Goal: Transaction & Acquisition: Purchase product/service

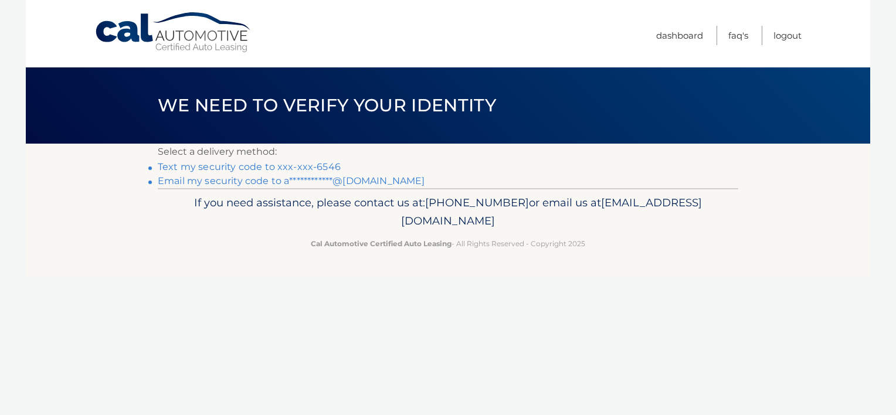
click at [291, 167] on link "Text my security code to xxx-xxx-6546" at bounding box center [249, 166] width 183 height 11
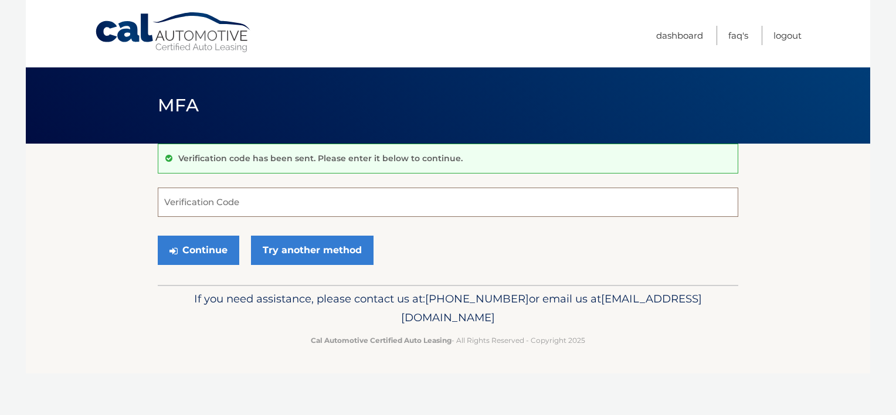
click at [262, 198] on input "Verification Code" at bounding box center [448, 202] width 581 height 29
type input "183199"
click at [199, 250] on button "Continue" at bounding box center [199, 250] width 82 height 29
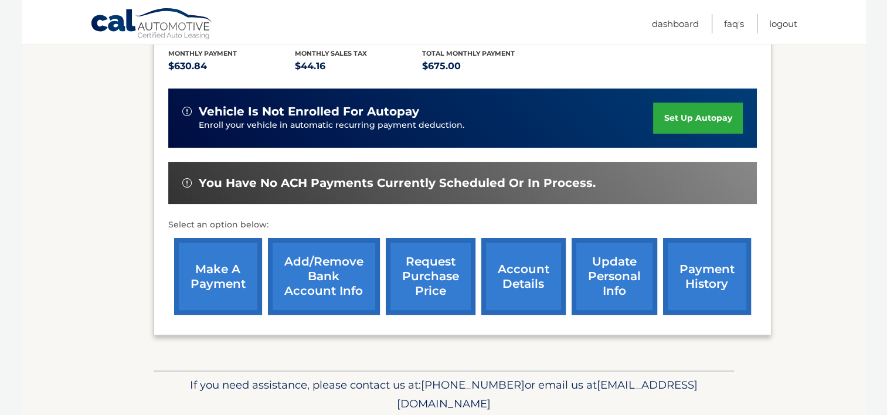
scroll to position [293, 0]
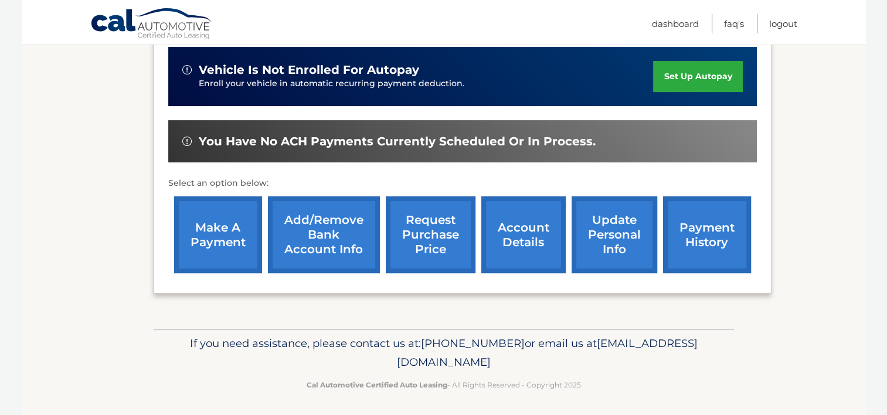
drag, startPoint x: 0, startPoint y: 0, endPoint x: 199, endPoint y: 250, distance: 319.7
click at [199, 250] on link "make a payment" at bounding box center [218, 234] width 88 height 77
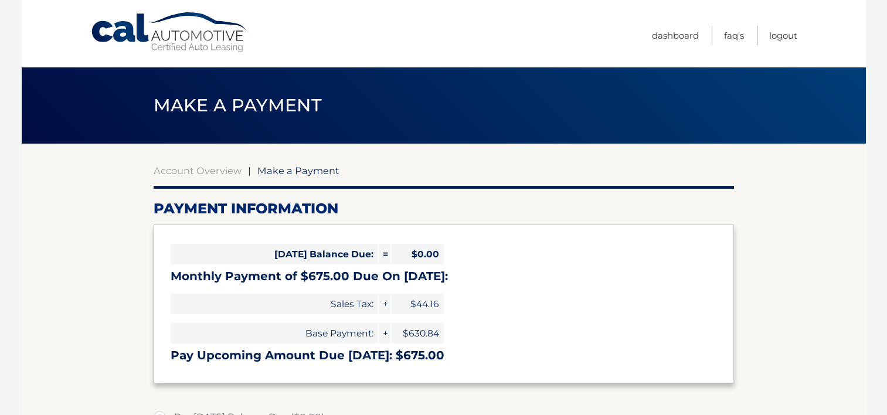
select select "YmZiZTJlMzctNjcwZi00NmYxLWEwODQtNWIxMzJhMzFmYWIx"
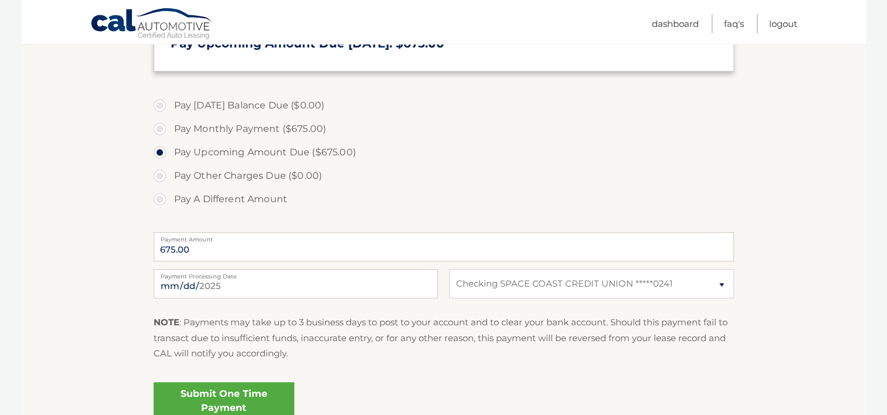
scroll to position [316, 0]
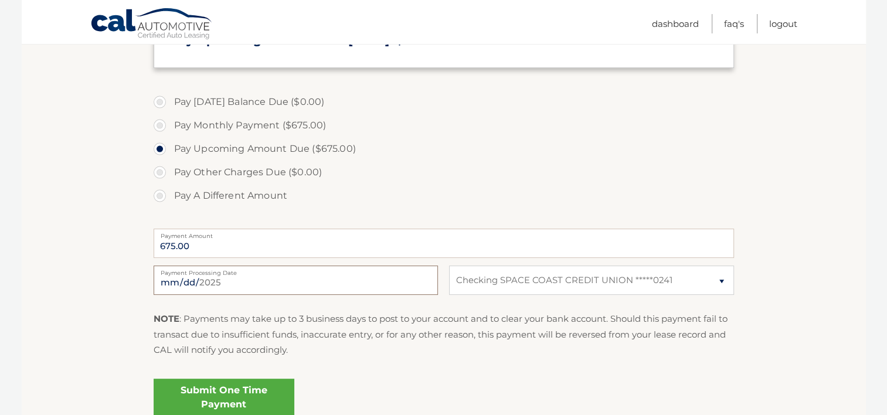
click at [289, 277] on input "2025-08-22" at bounding box center [296, 280] width 284 height 29
type input "2025-08-28"
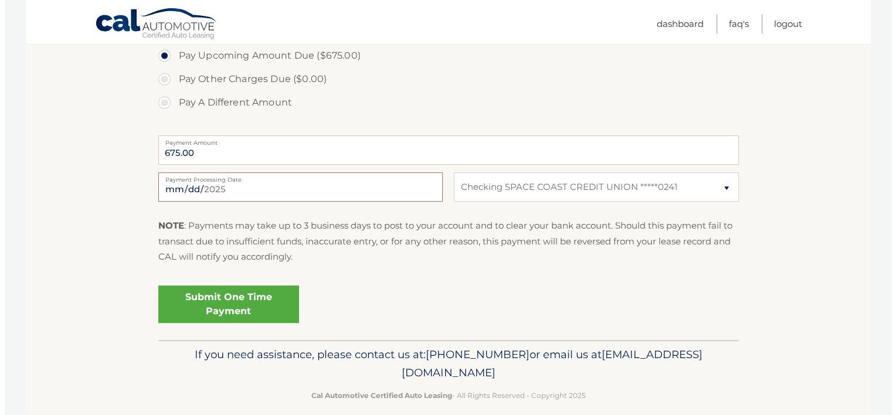
scroll to position [408, 0]
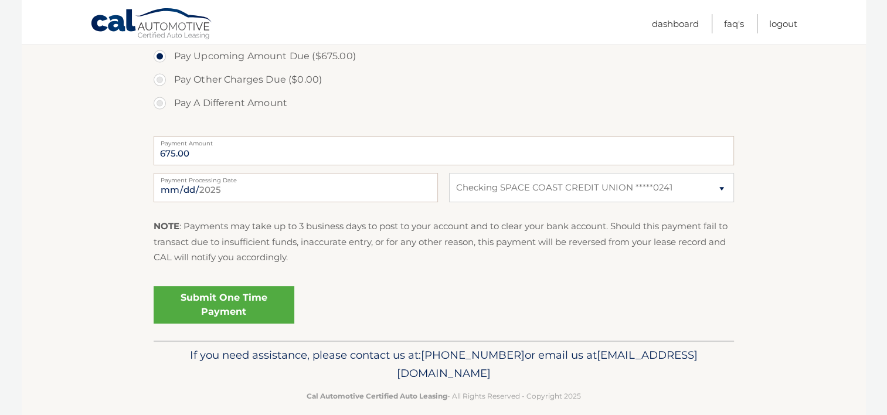
click at [237, 309] on link "Submit One Time Payment" at bounding box center [224, 305] width 141 height 38
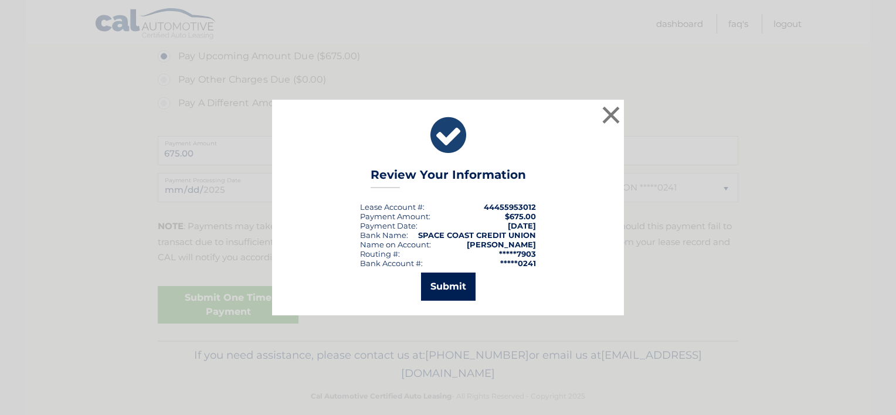
click at [445, 287] on button "Submit" at bounding box center [448, 287] width 55 height 28
